Goal: Information Seeking & Learning: Learn about a topic

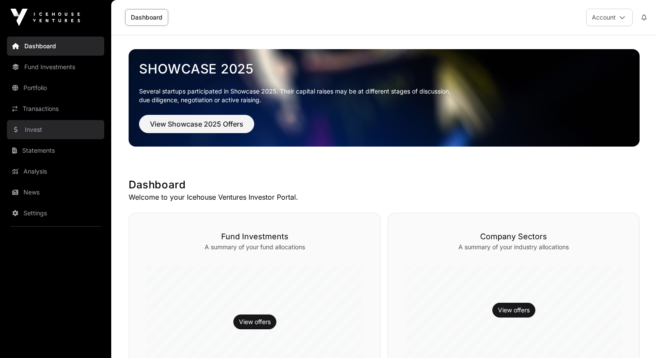
click at [57, 128] on link "Invest" at bounding box center [55, 129] width 97 height 19
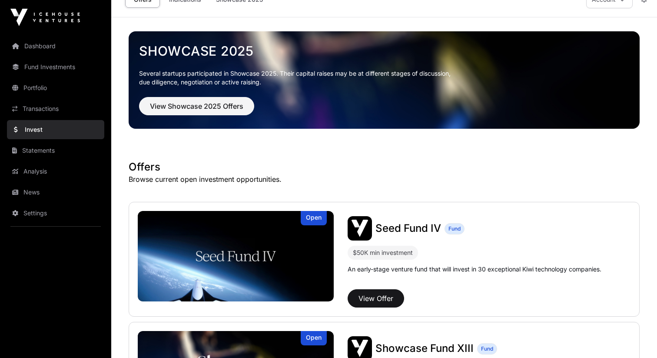
scroll to position [22, 0]
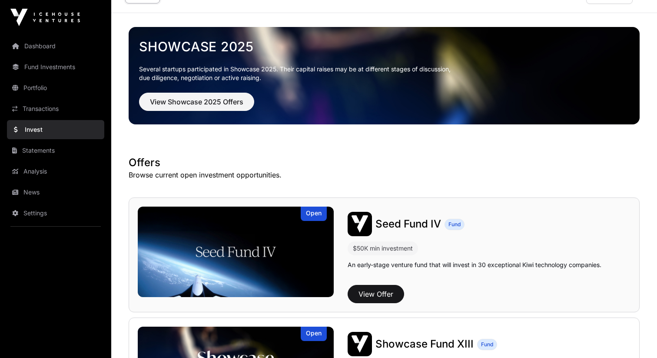
click at [413, 223] on span "Seed Fund IV" at bounding box center [409, 223] width 66 height 13
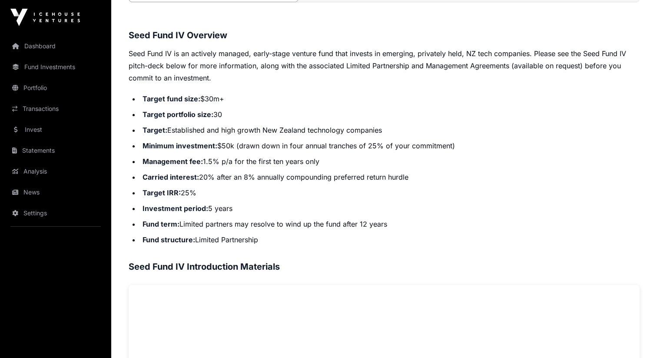
scroll to position [242, 0]
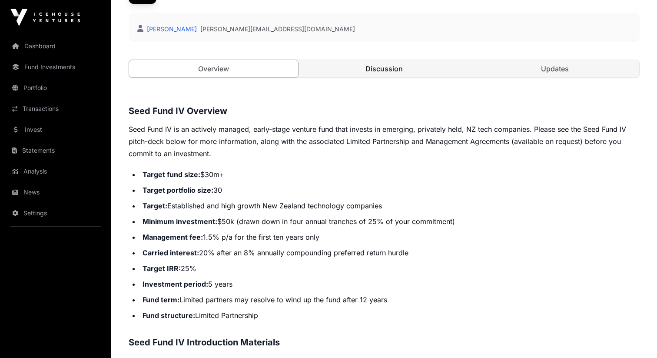
click at [406, 70] on link "Discussion" at bounding box center [384, 68] width 169 height 17
